Goal: Information Seeking & Learning: Learn about a topic

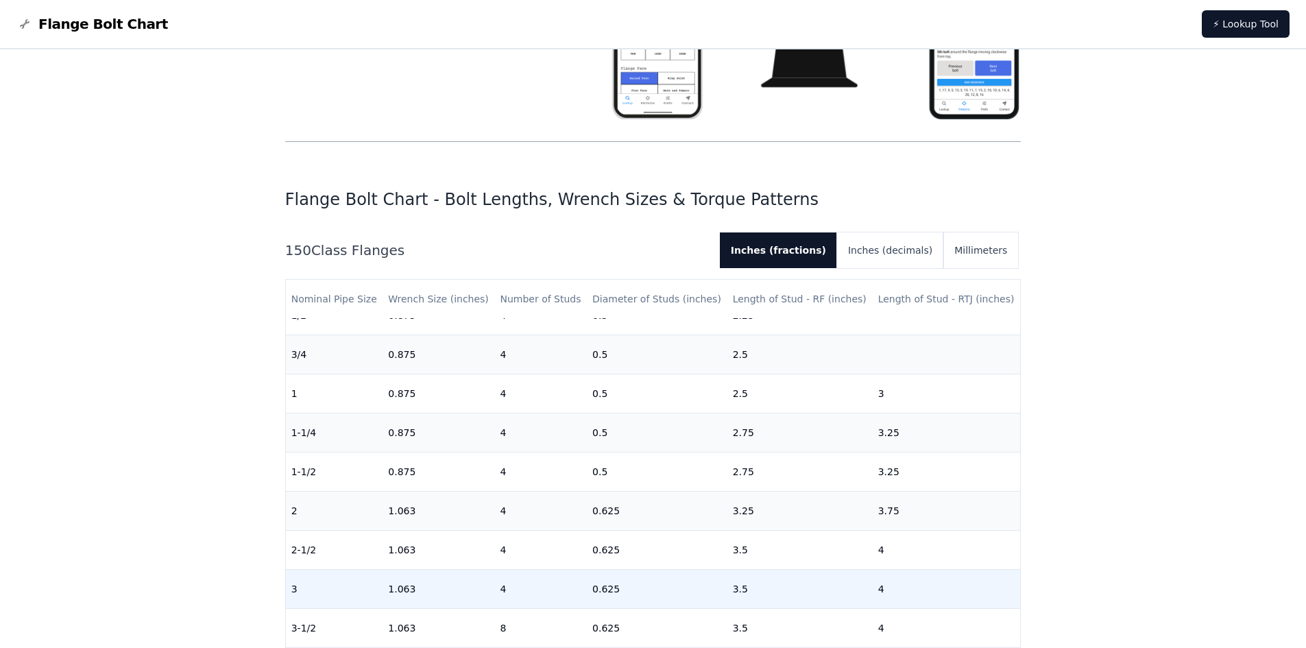
scroll to position [6, 0]
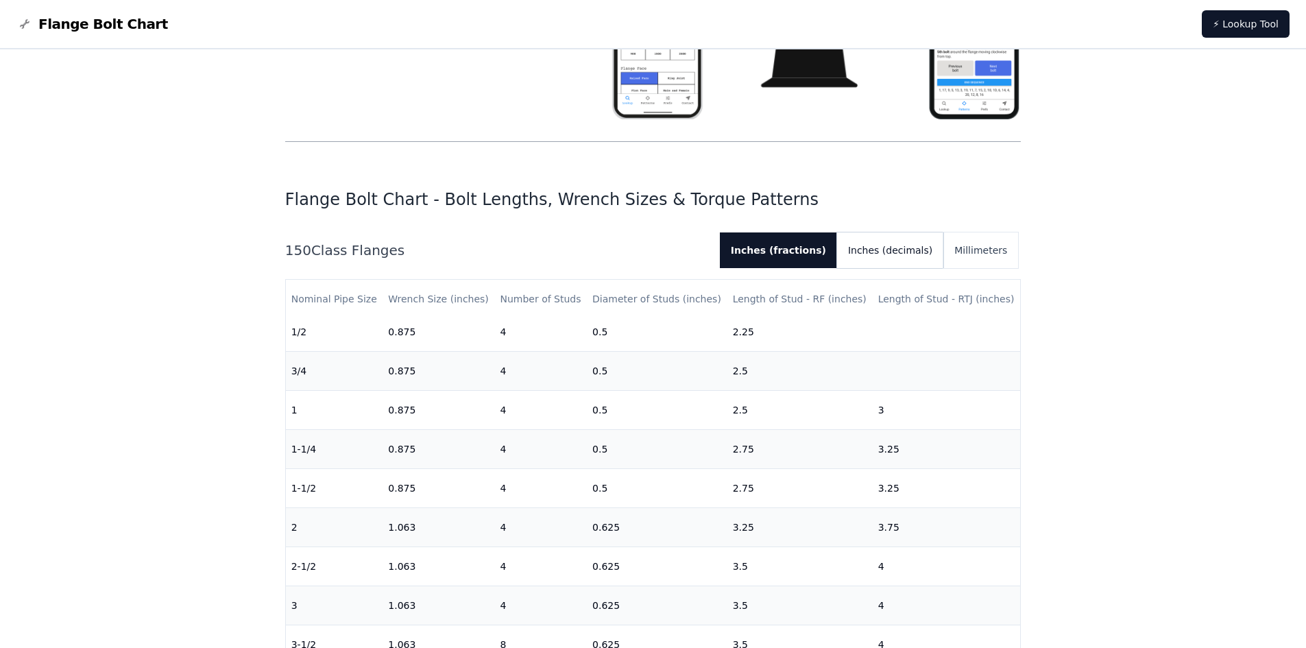
click at [884, 254] on button "Inches (decimals)" at bounding box center [890, 250] width 106 height 36
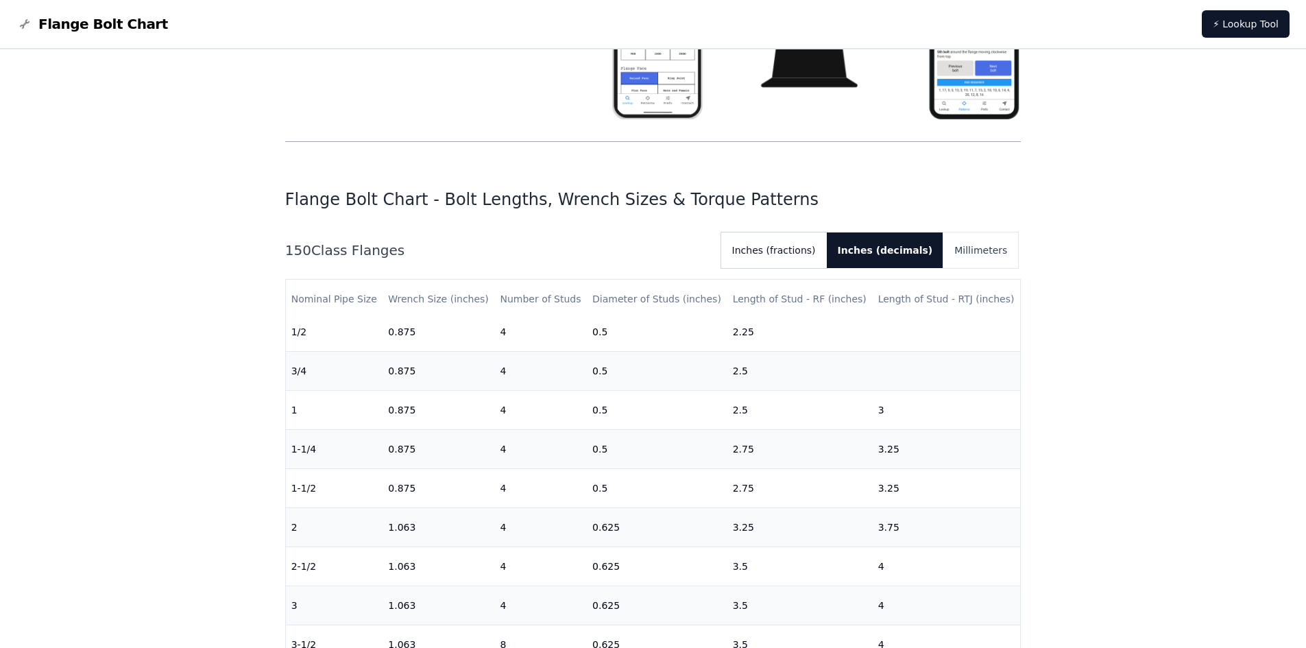
click at [819, 255] on button "Inches (fractions)" at bounding box center [774, 250] width 106 height 36
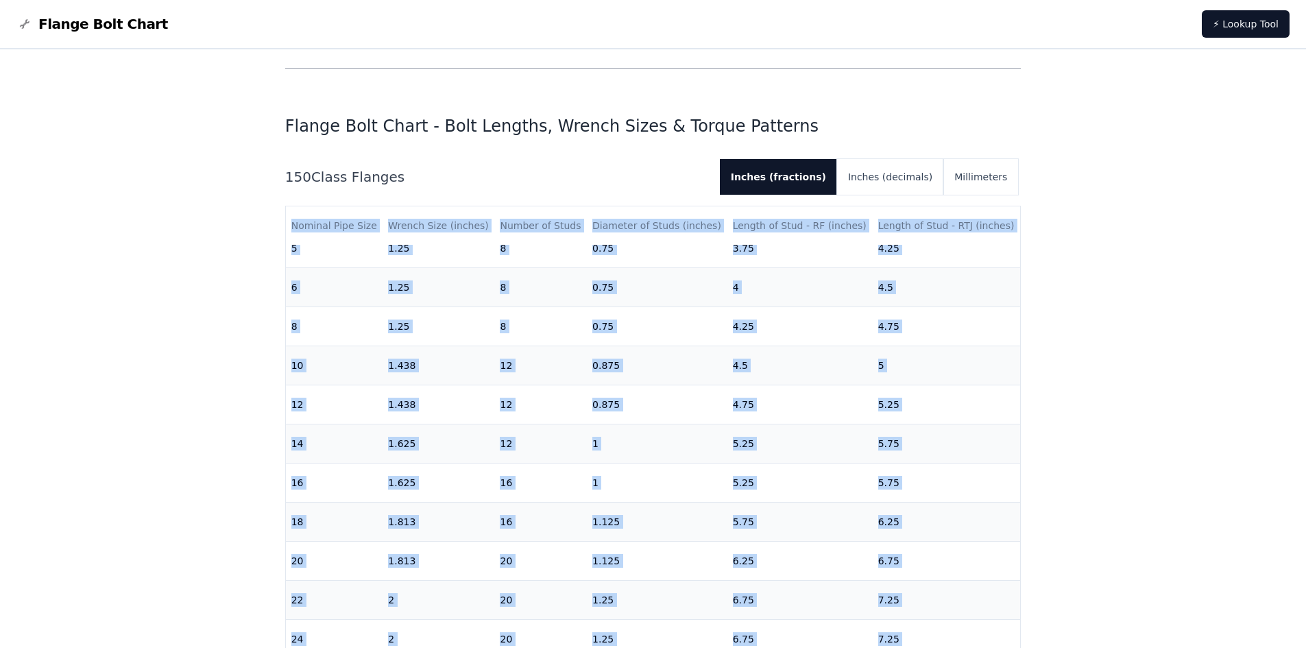
scroll to position [518, 0]
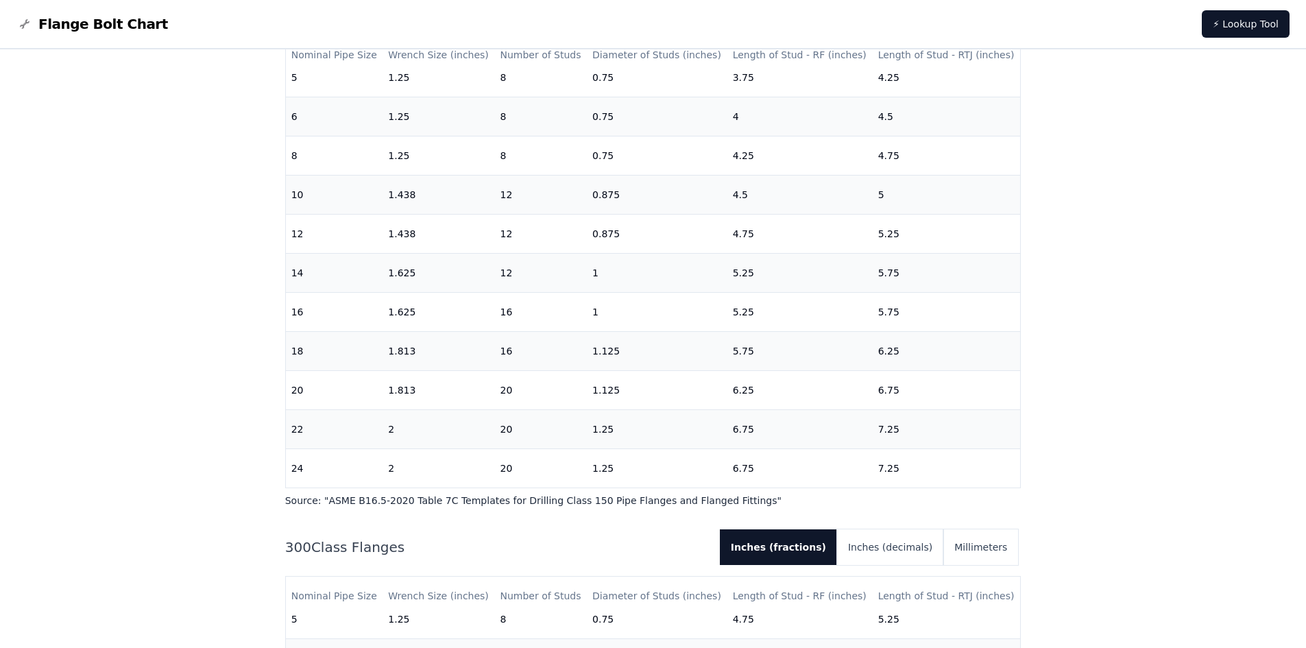
drag, startPoint x: 238, startPoint y: 321, endPoint x: 932, endPoint y: 483, distance: 712.6
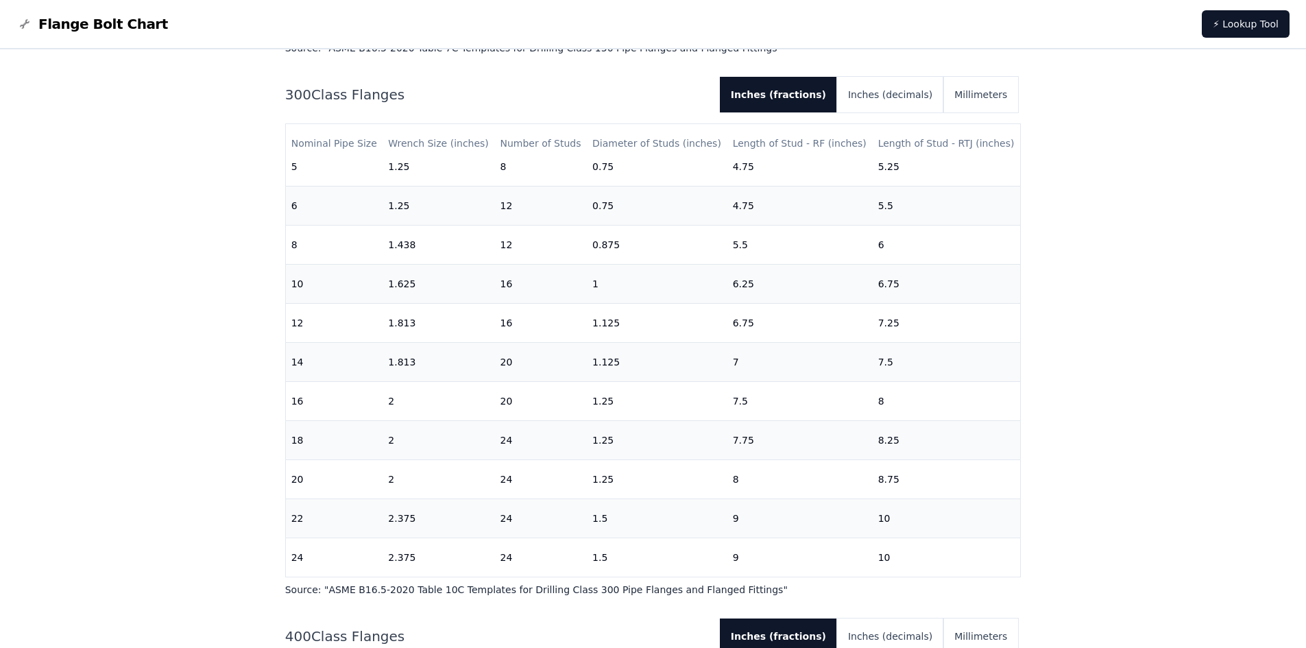
scroll to position [1341, 0]
